Goal: Task Accomplishment & Management: Use online tool/utility

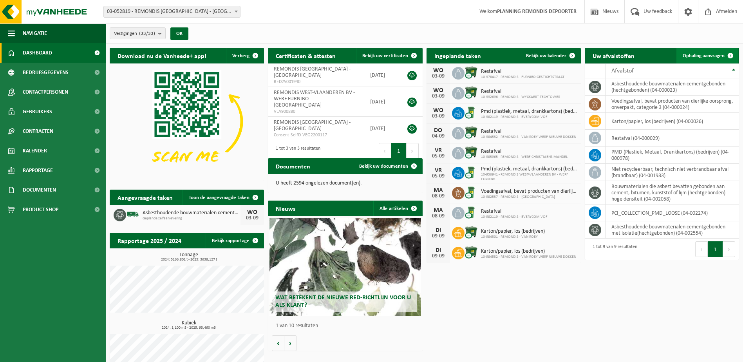
click at [703, 49] on link "Ophaling aanvragen" at bounding box center [707, 56] width 62 height 16
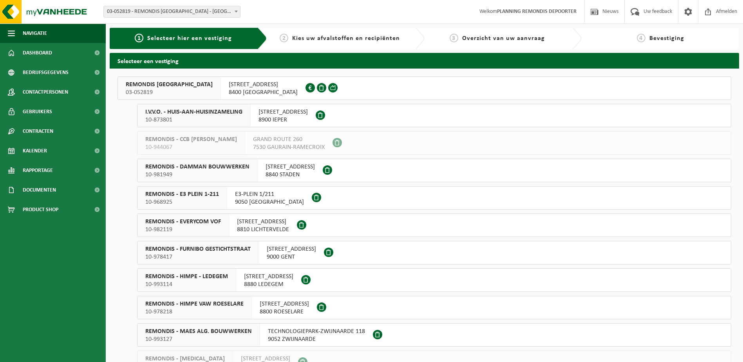
click at [229, 111] on span "I.V.V.O. - HUIS-AAN-HUISINZAMELING" at bounding box center [193, 112] width 97 height 8
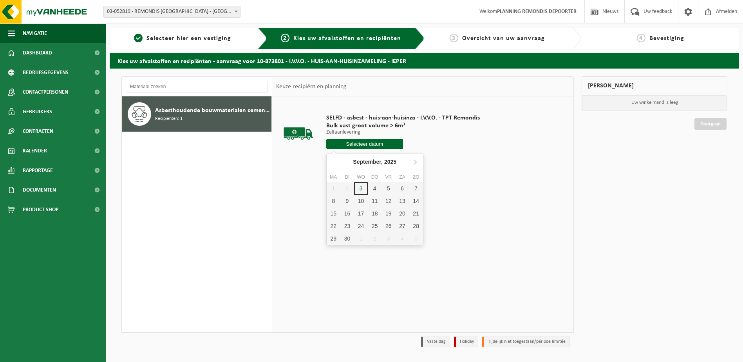
click at [346, 144] on input "text" at bounding box center [364, 144] width 77 height 10
click at [373, 189] on div "4" at bounding box center [375, 188] width 14 height 13
type input "Van 2025-09-04"
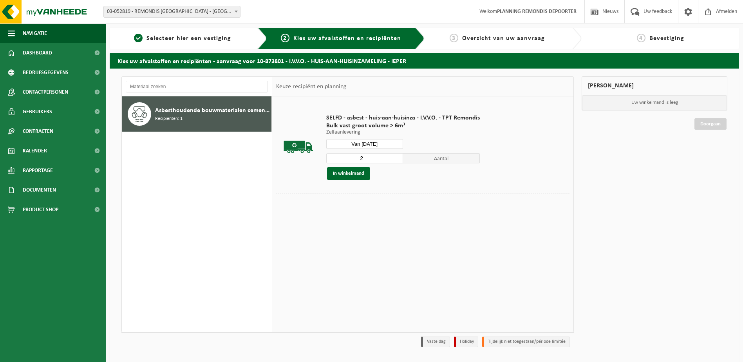
type input "2"
click at [399, 156] on input "2" at bounding box center [364, 158] width 77 height 10
click at [364, 171] on button "In winkelmand" at bounding box center [348, 173] width 43 height 13
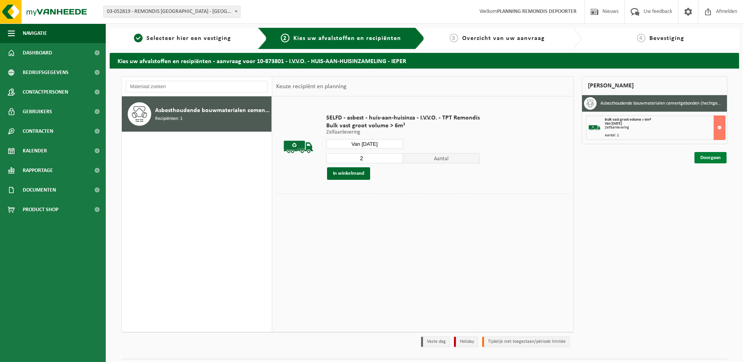
click at [710, 161] on link "Doorgaan" at bounding box center [710, 157] width 32 height 11
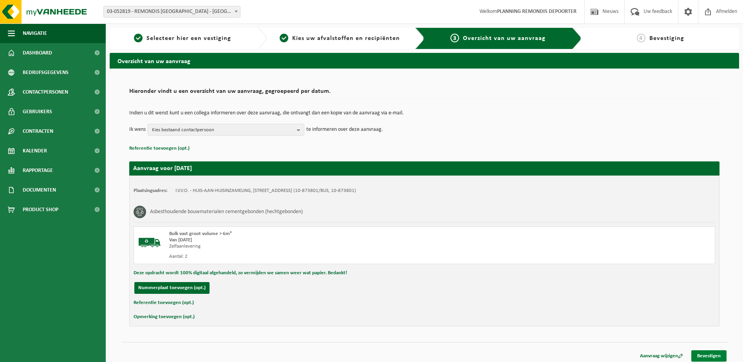
click at [709, 358] on link "Bevestigen" at bounding box center [708, 355] width 35 height 11
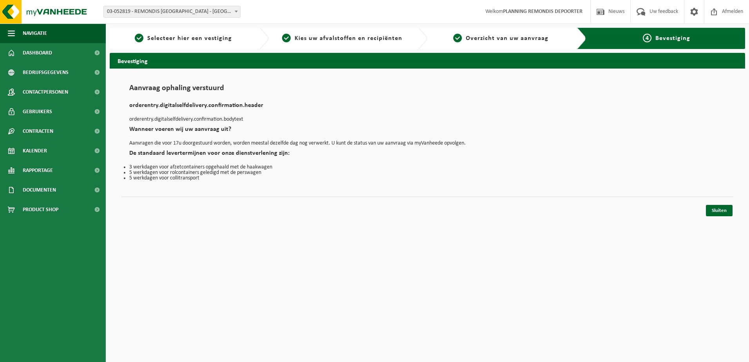
drag, startPoint x: 729, startPoint y: 211, endPoint x: 482, endPoint y: 151, distance: 253.8
click at [729, 211] on link "Sluiten" at bounding box center [718, 210] width 27 height 11
